Goal: Entertainment & Leisure: Consume media (video, audio)

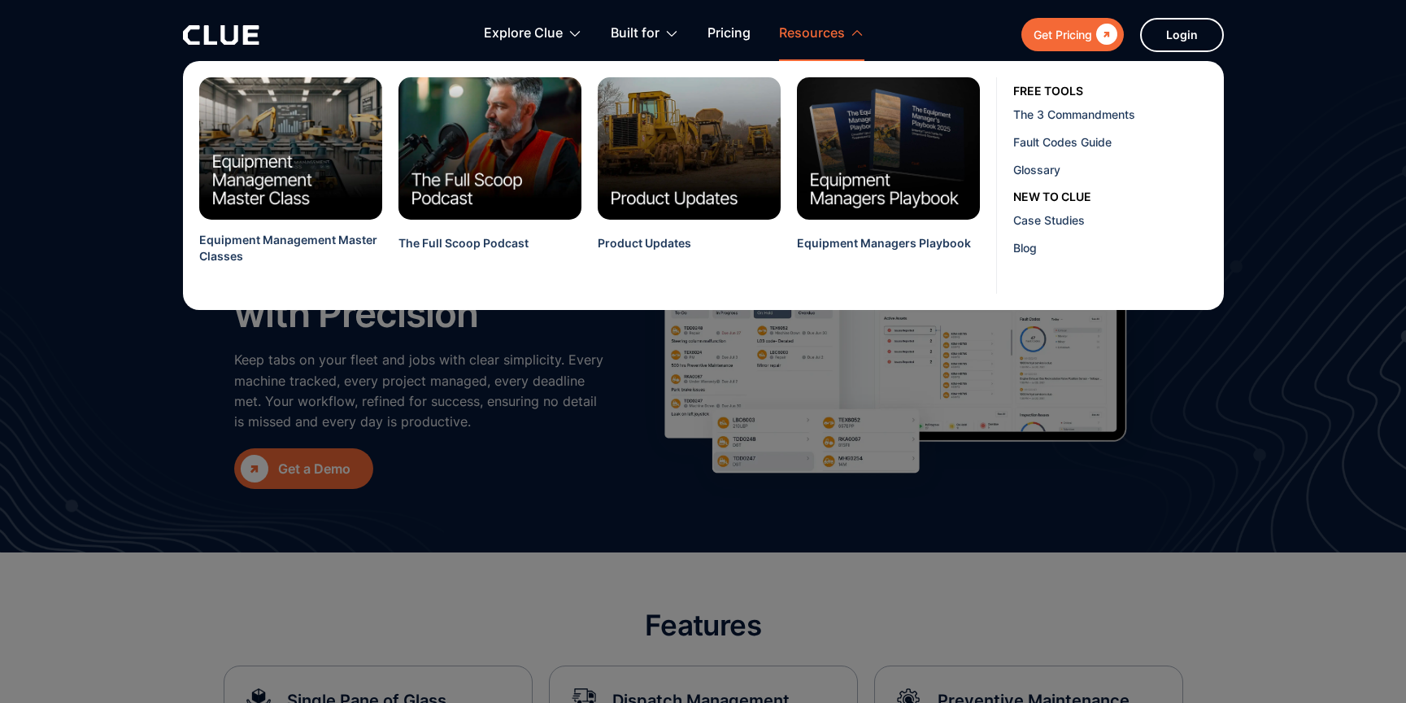
click at [837, 33] on div "Resources" at bounding box center [812, 33] width 66 height 51
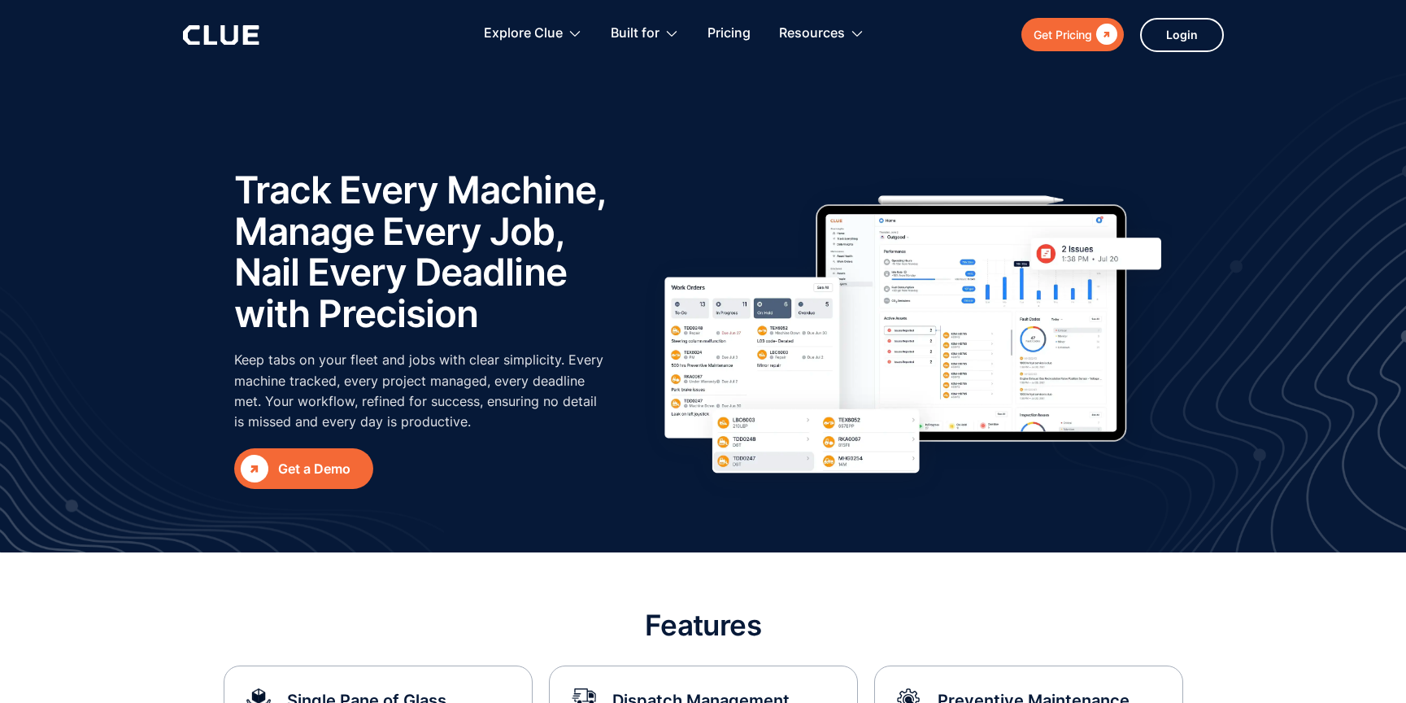
click at [456, 190] on h1 "Track Every Machine, Manage Every Job, Nail Every Deadline with Precision" at bounding box center [429, 251] width 390 height 164
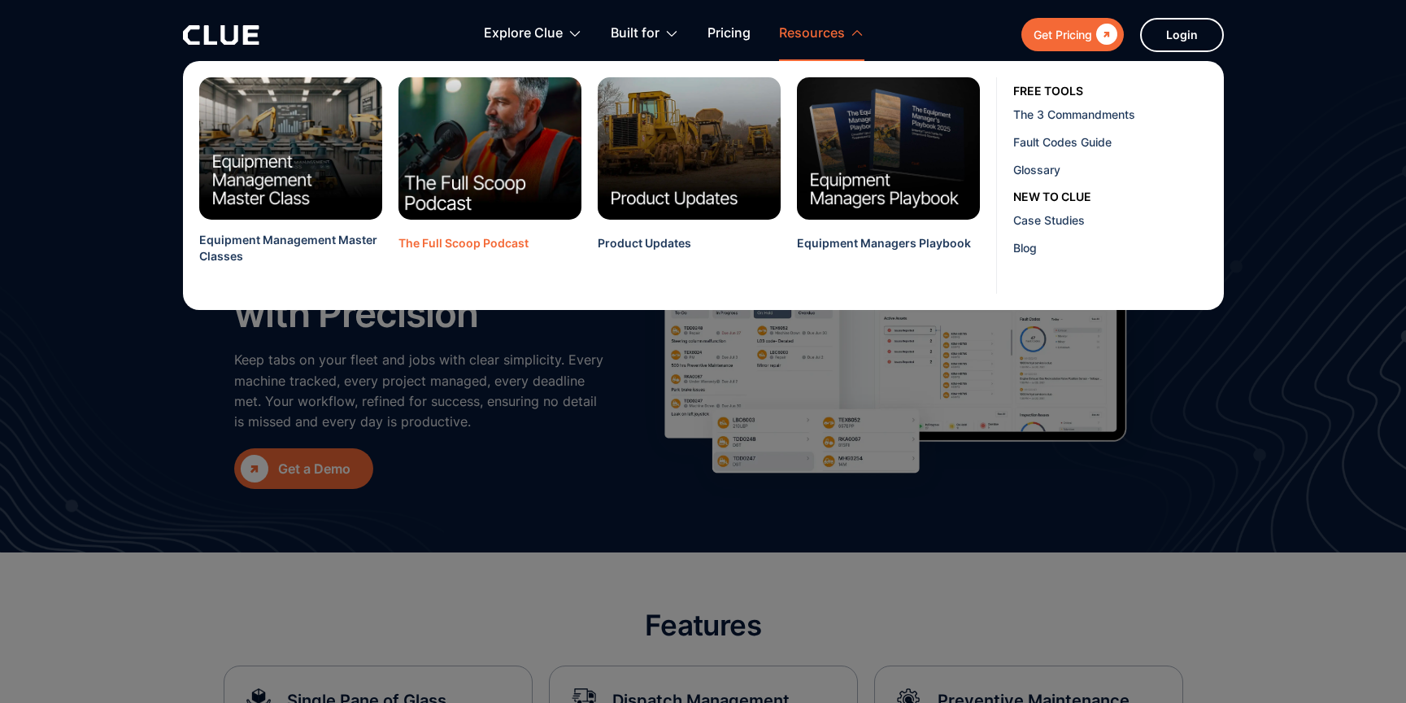
click at [468, 159] on img at bounding box center [490, 148] width 202 height 157
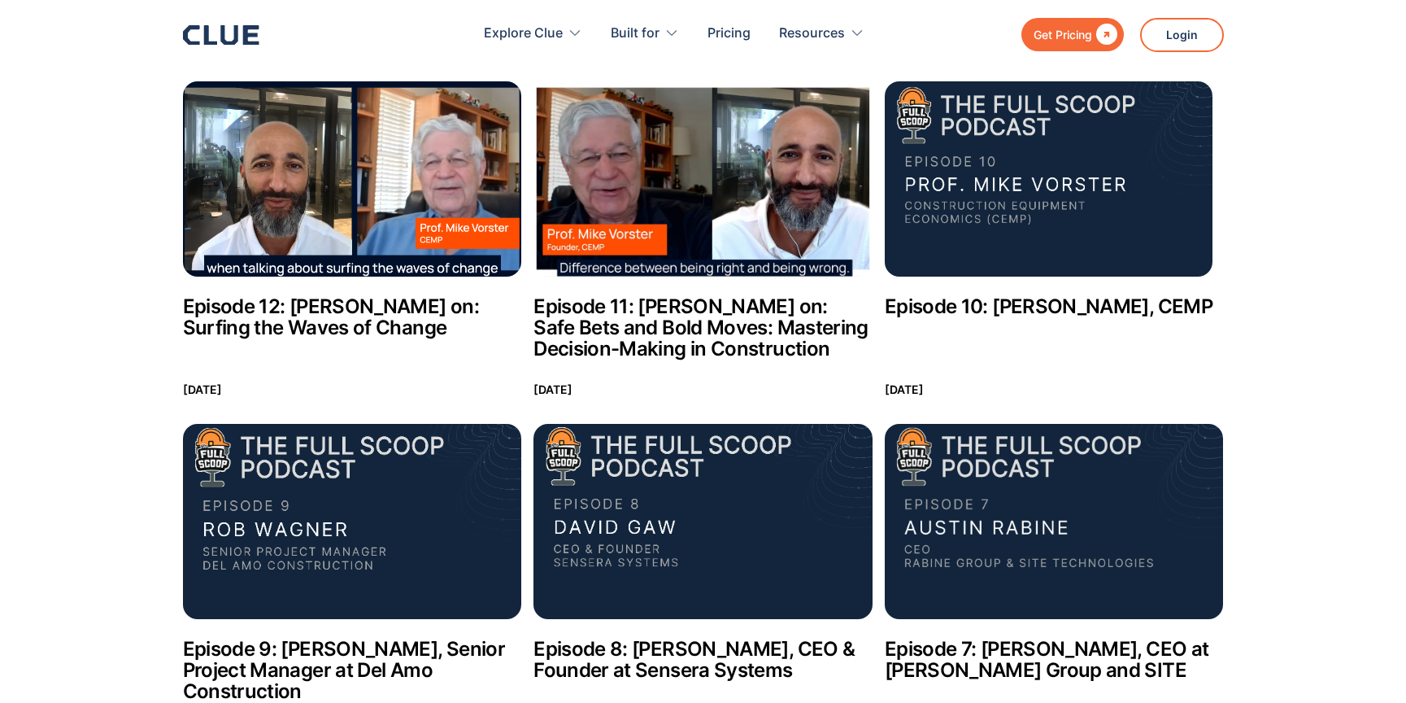
scroll to position [378, 0]
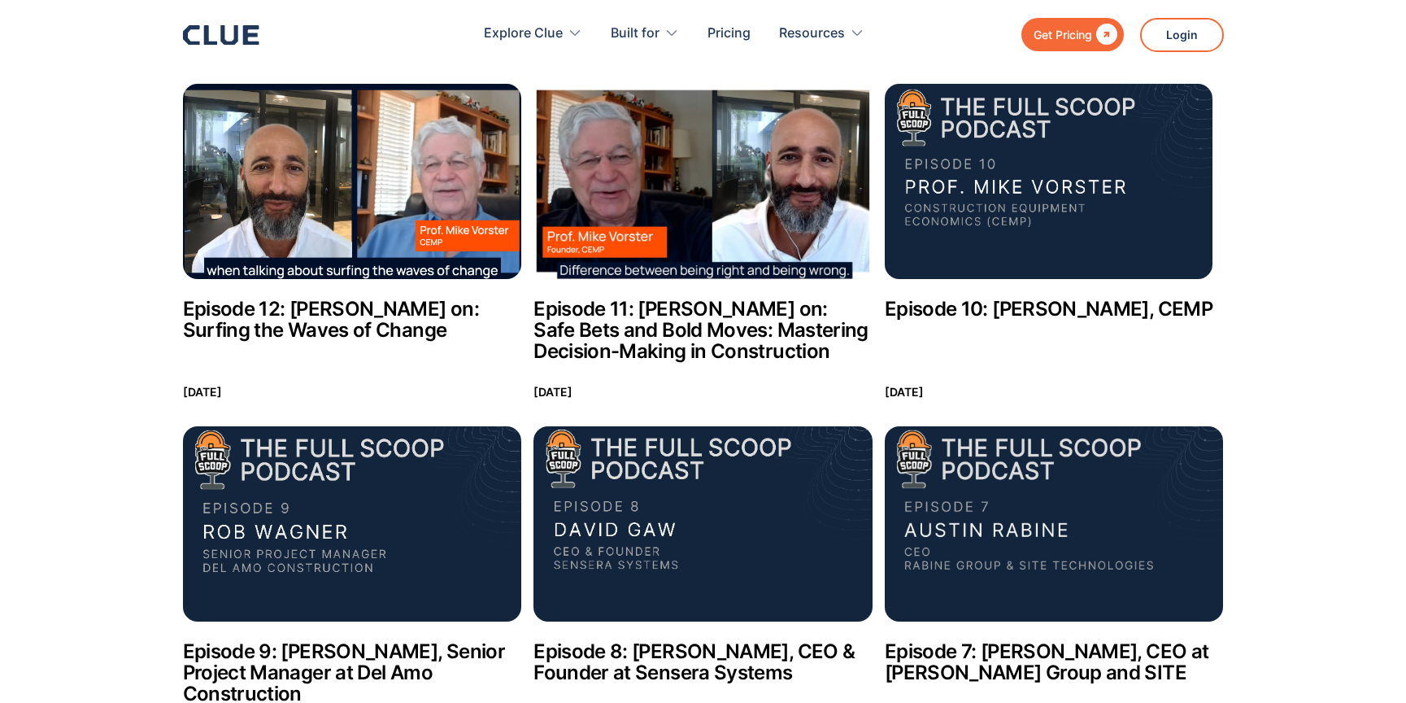
click at [349, 207] on img at bounding box center [352, 181] width 339 height 195
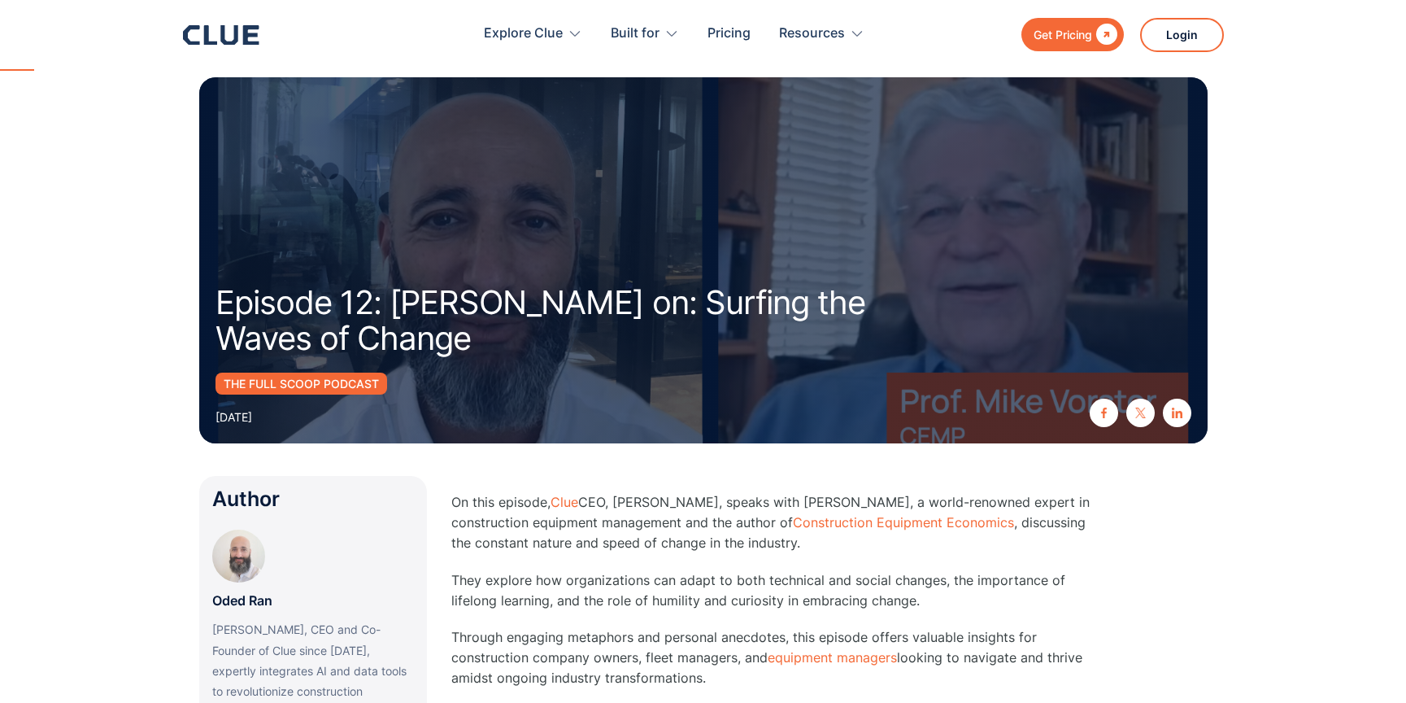
click at [689, 280] on div at bounding box center [703, 260] width 1009 height 366
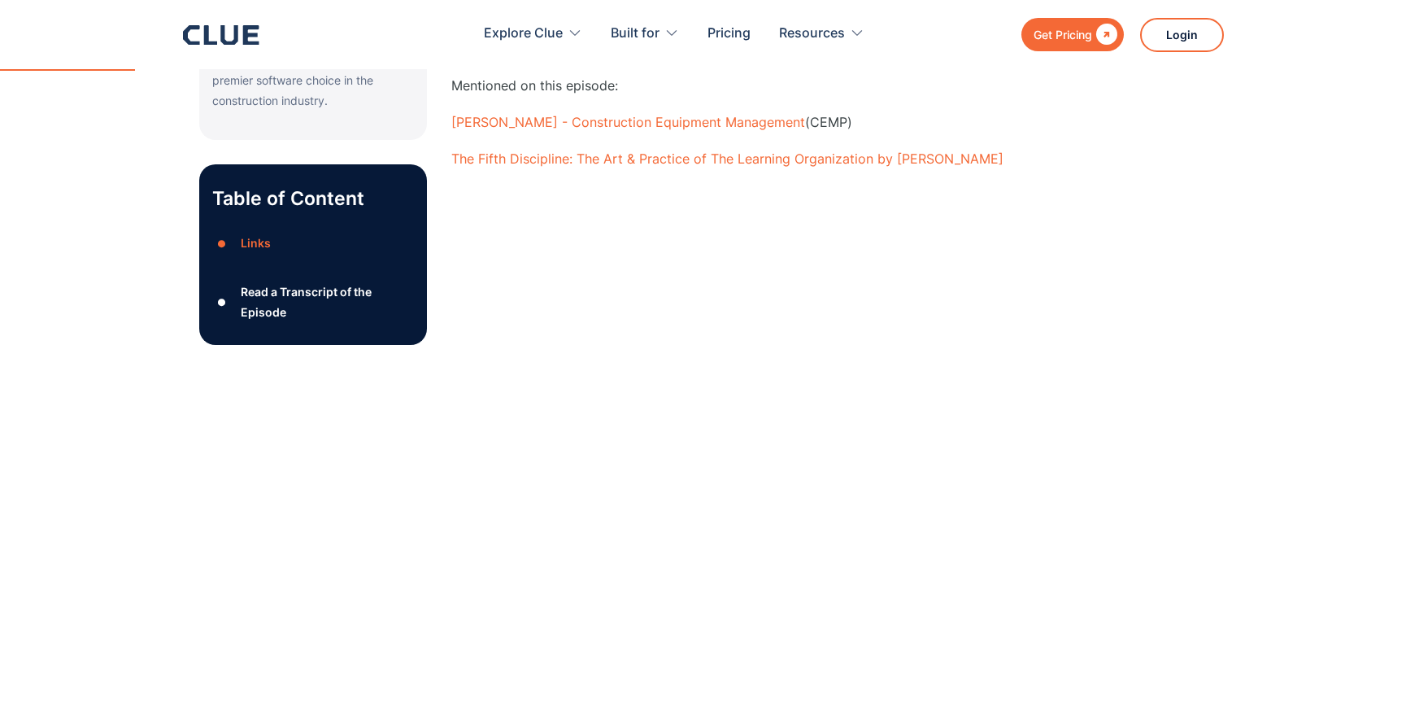
scroll to position [702, 0]
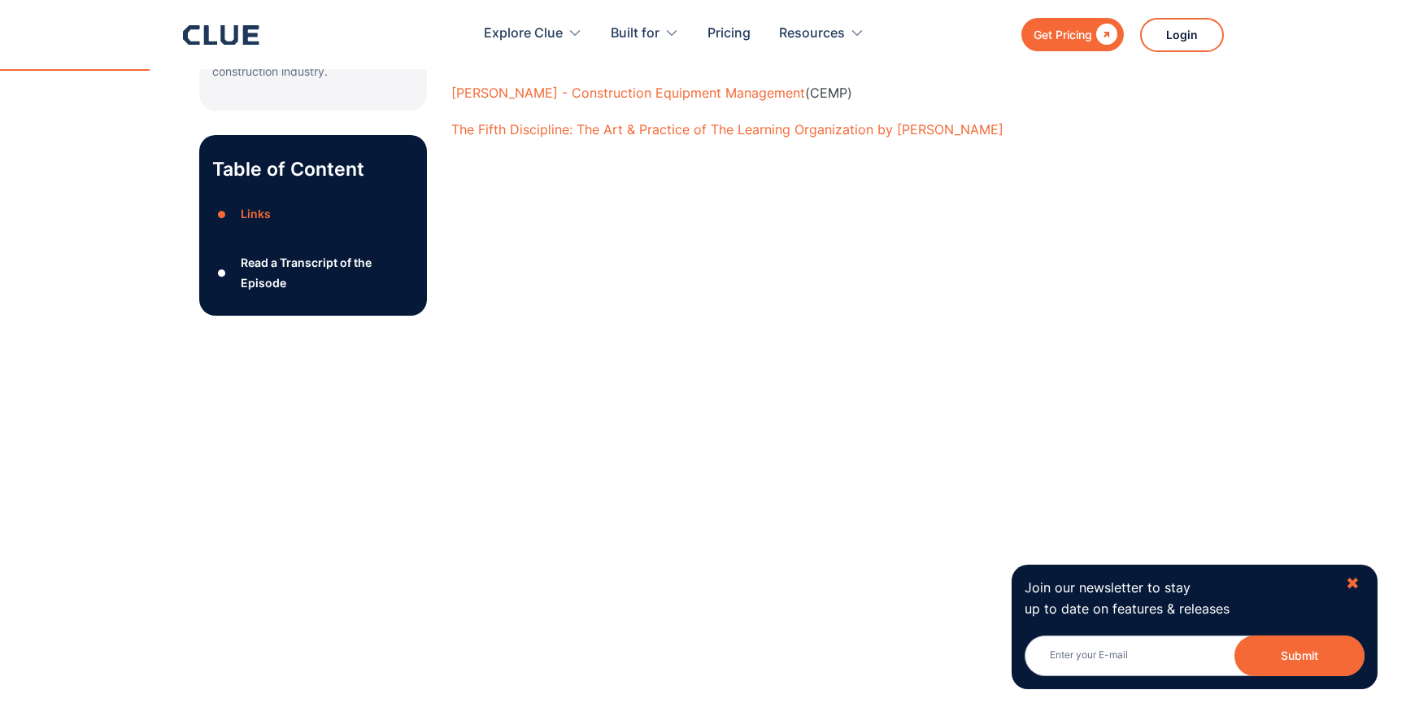
click at [1357, 586] on div "✖" at bounding box center [1353, 583] width 14 height 20
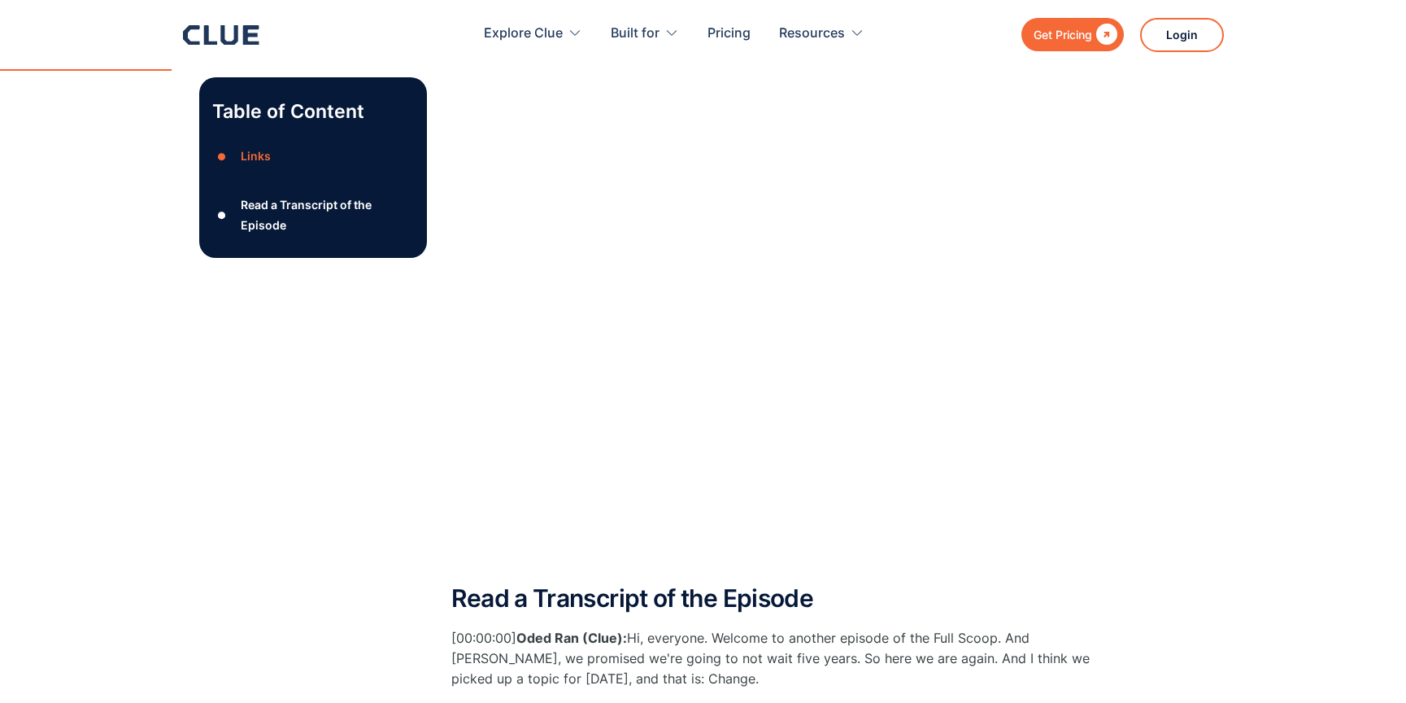
scroll to position [829, 0]
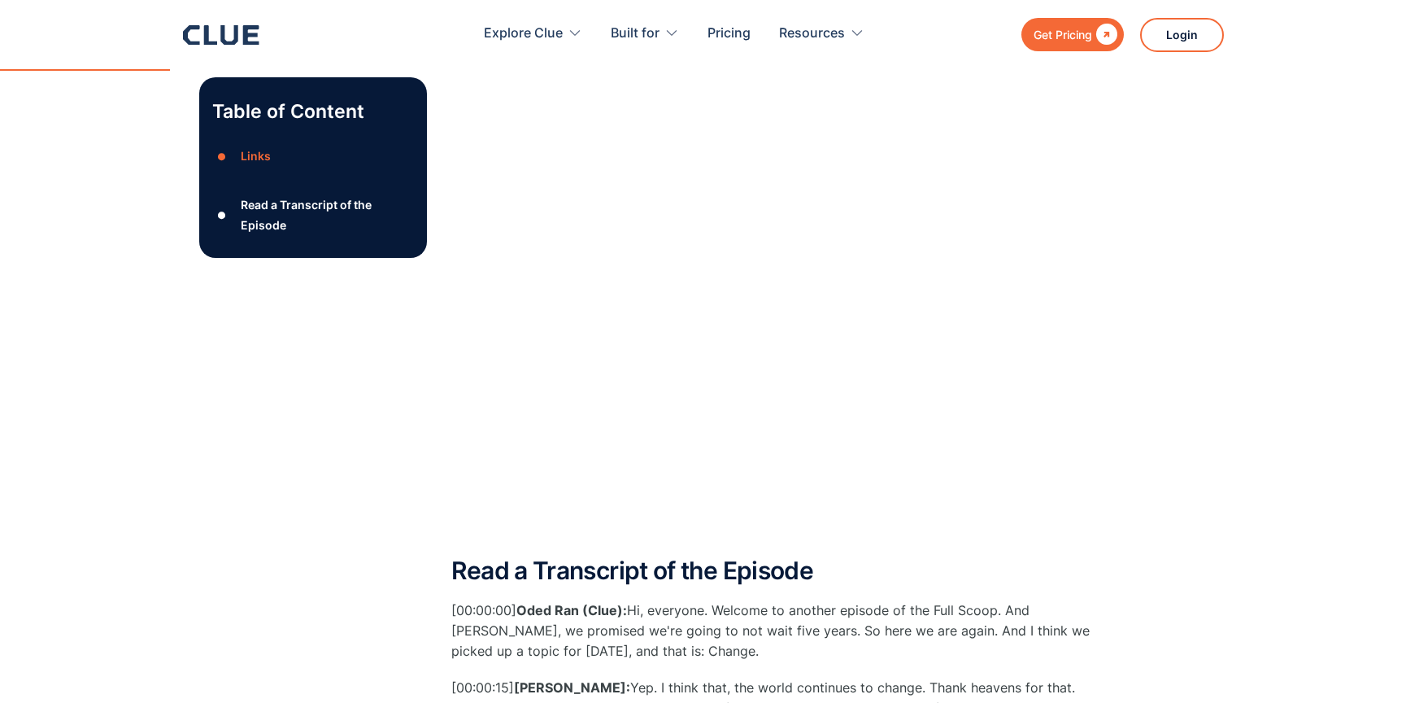
scroll to position [769, 0]
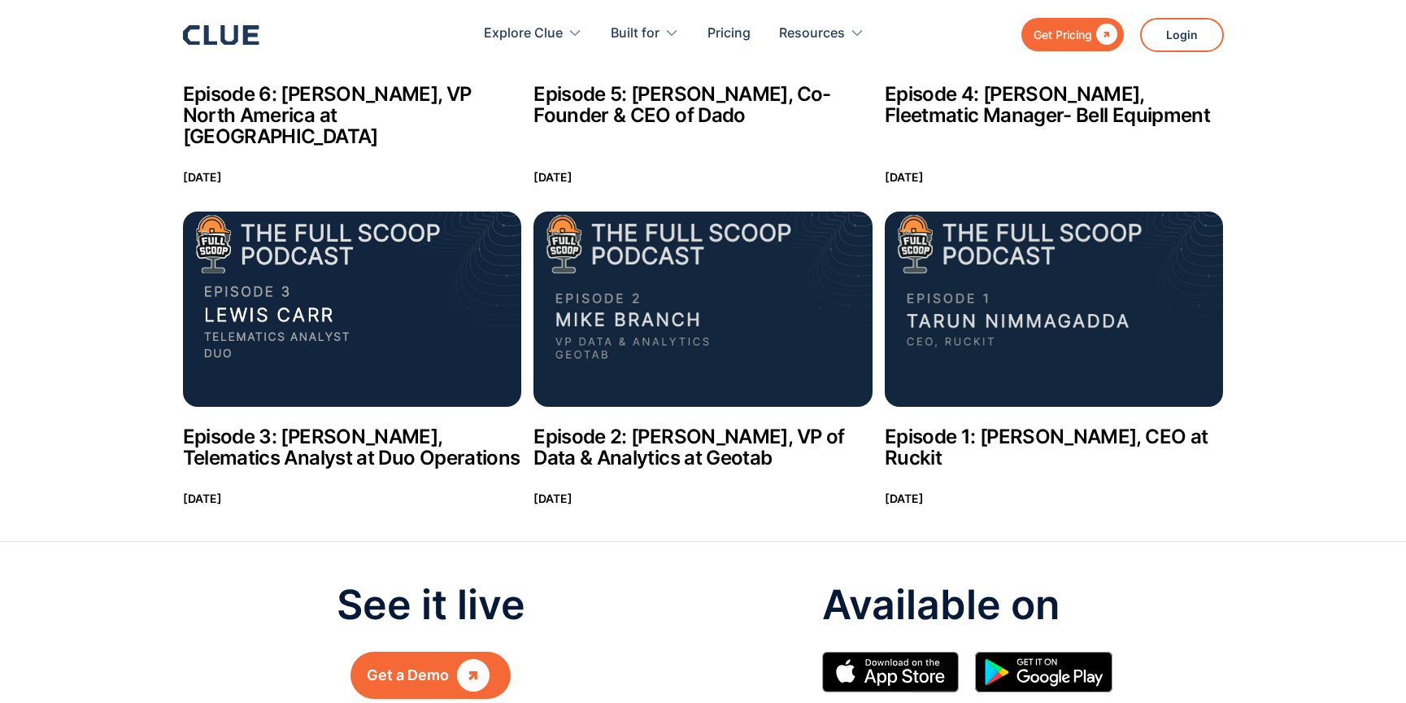
scroll to position [1274, 0]
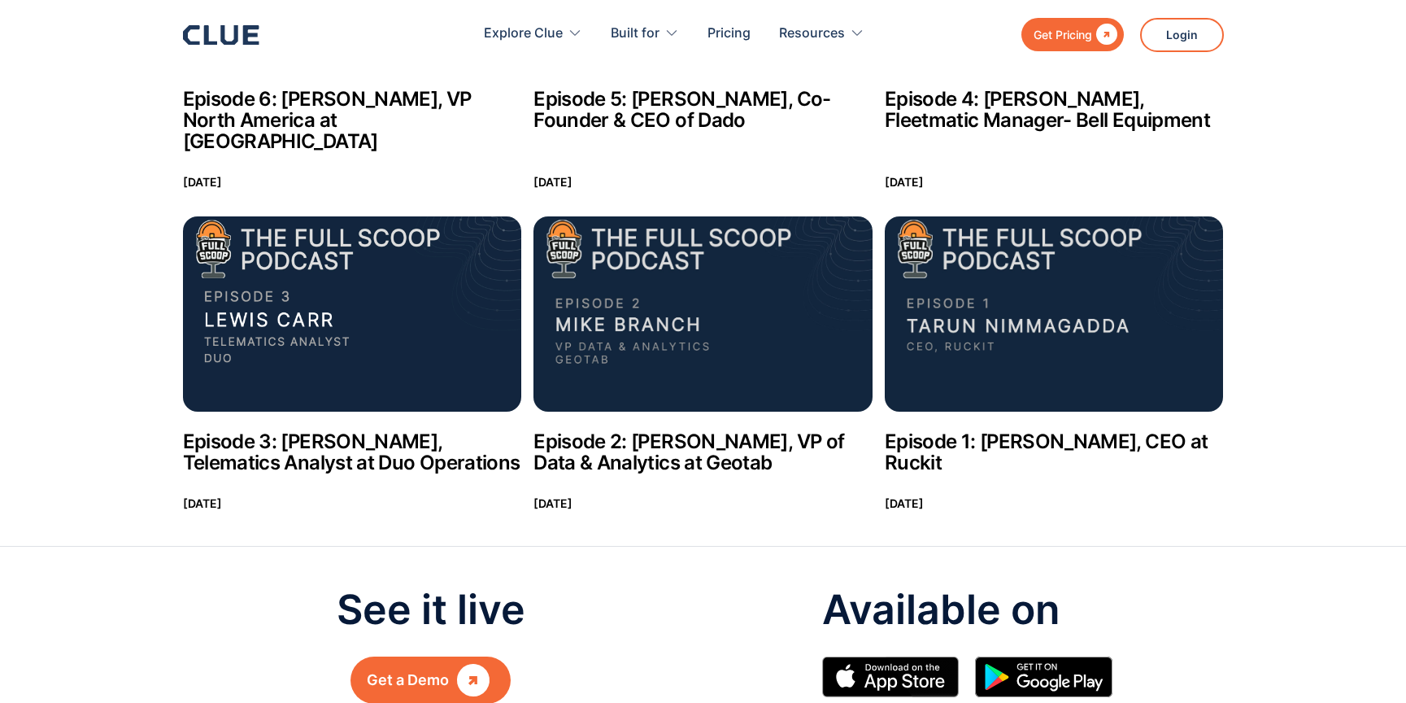
click at [1074, 324] on img at bounding box center [1054, 313] width 339 height 195
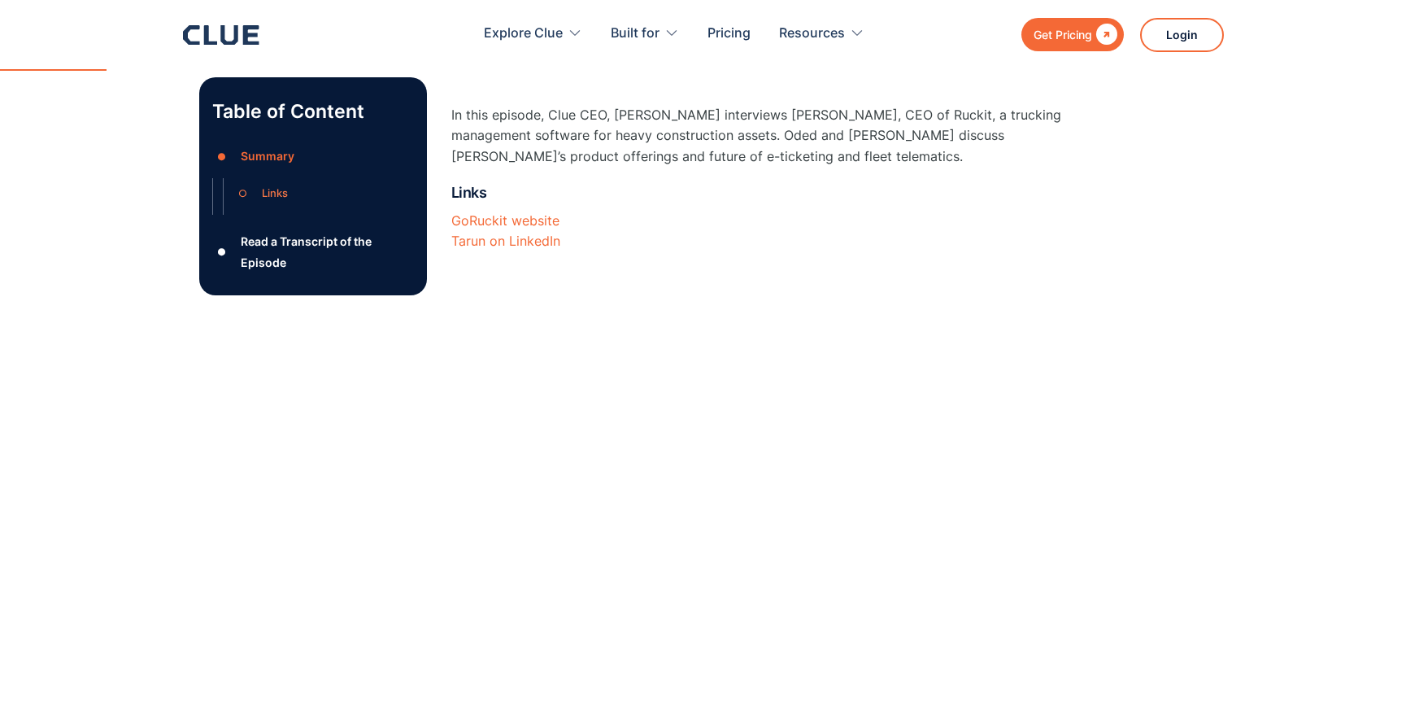
scroll to position [468, 0]
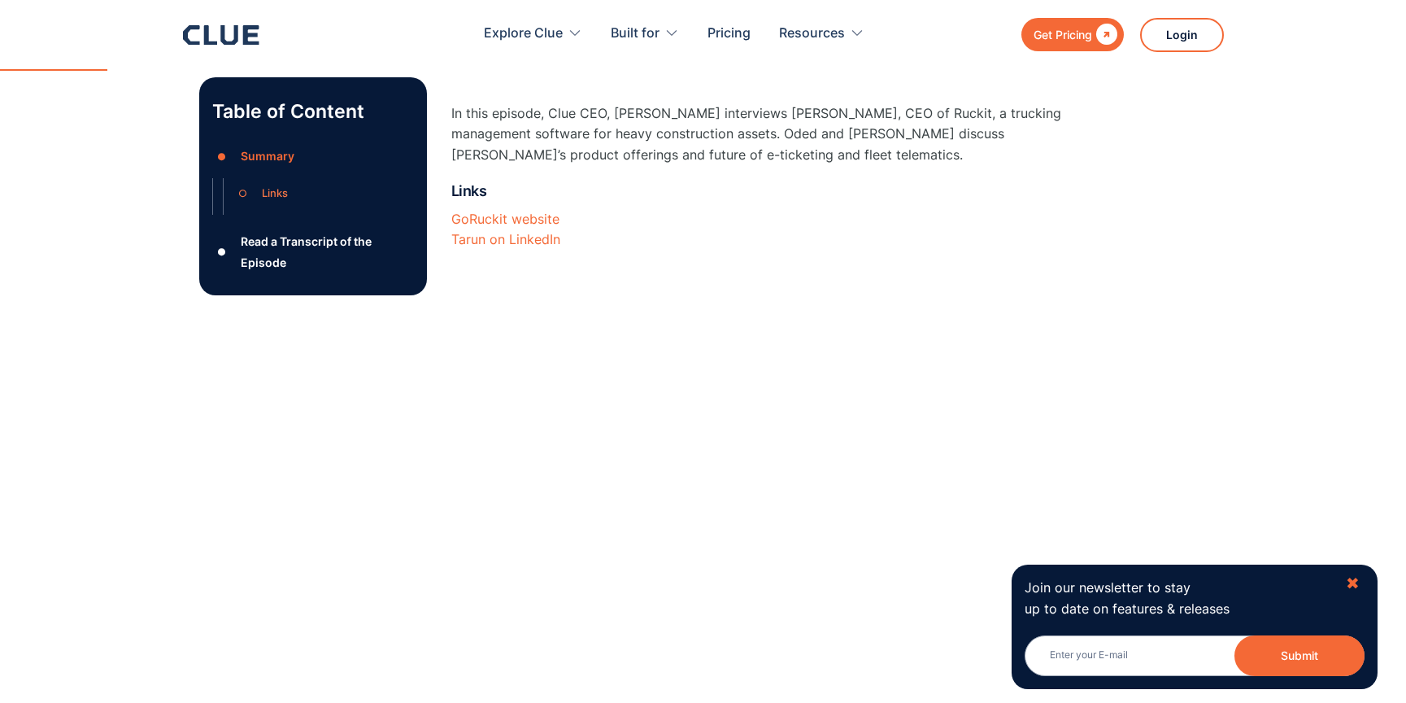
click at [1353, 586] on div "✖" at bounding box center [1353, 583] width 14 height 20
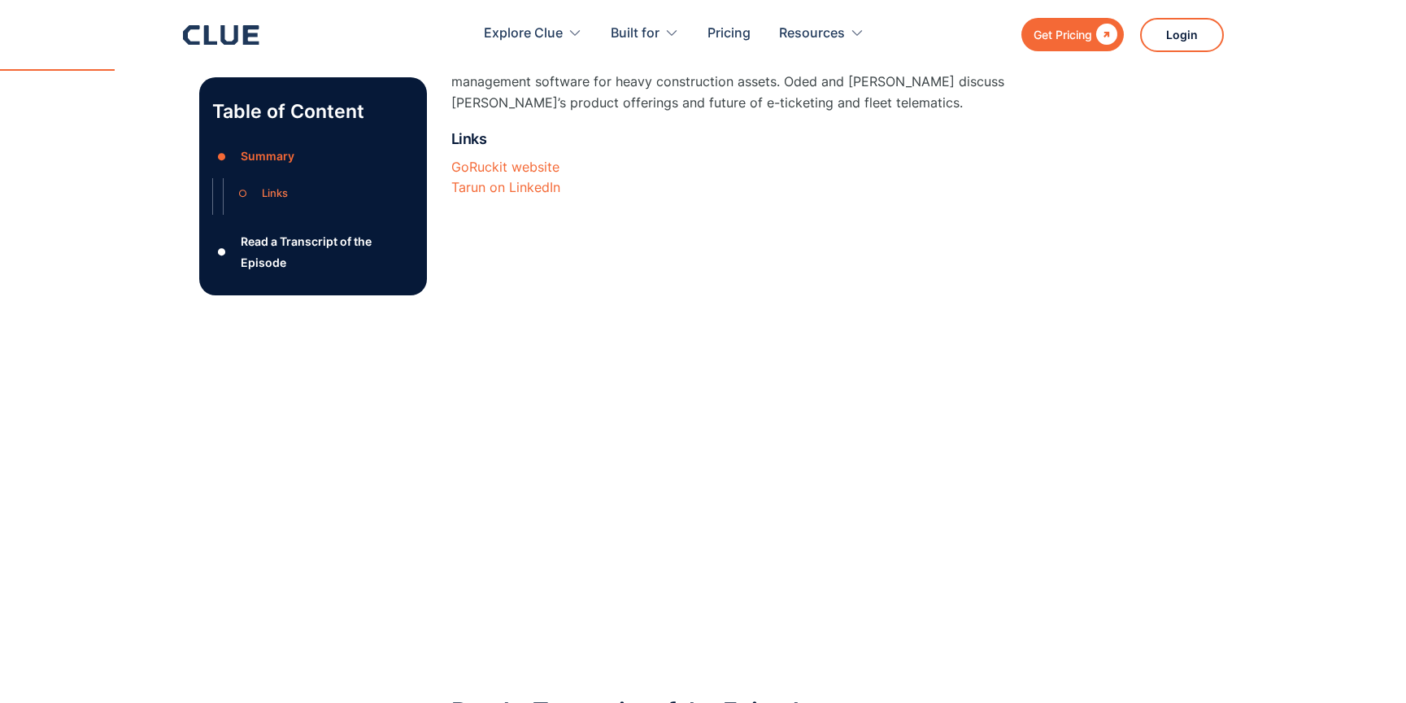
scroll to position [530, 0]
